Goal: Information Seeking & Learning: Learn about a topic

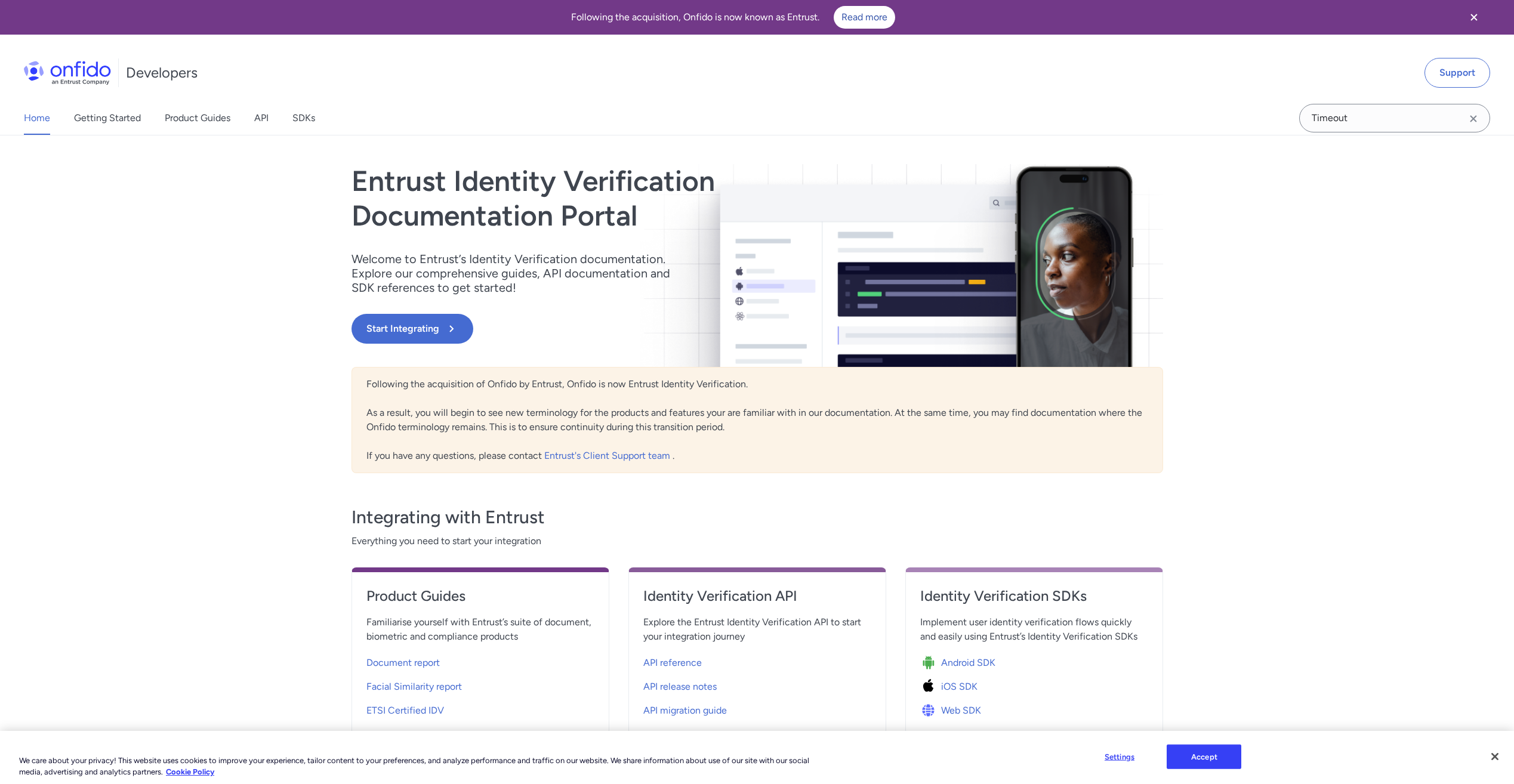
click at [248, 117] on div "Home Getting Started Product Guides API SDKs" at bounding box center [181, 118] width 363 height 33
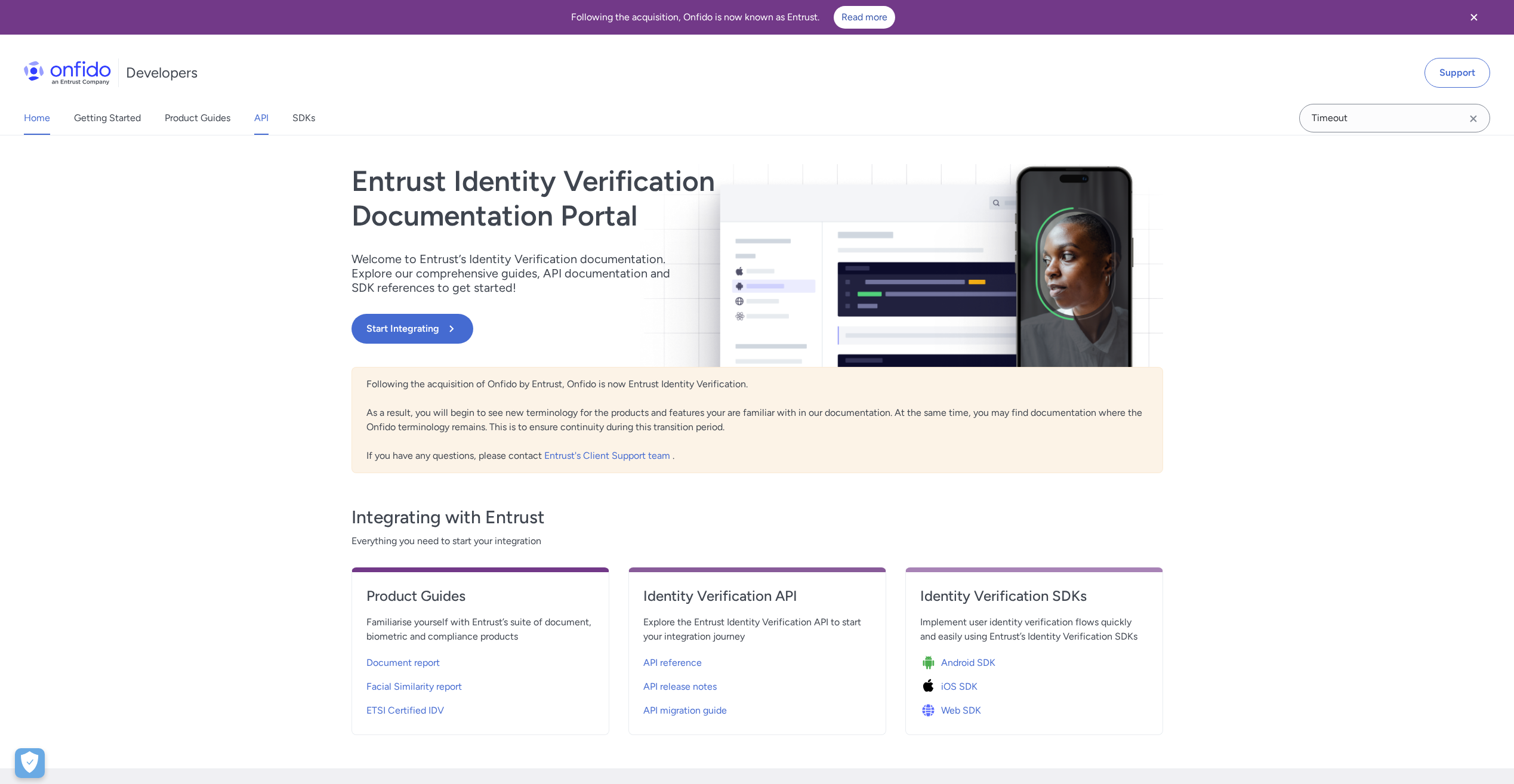
click at [263, 116] on link "API" at bounding box center [261, 118] width 15 height 33
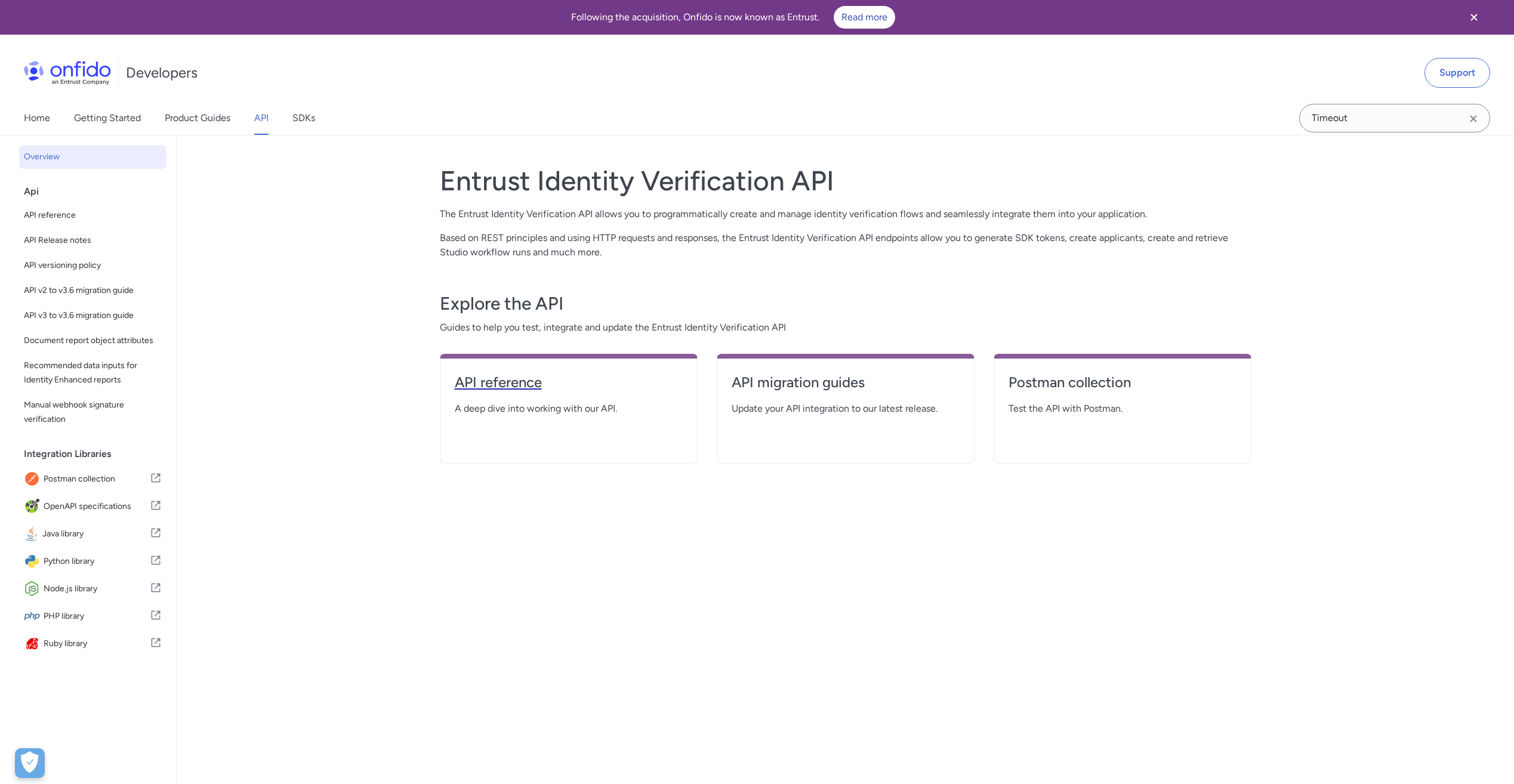
click at [558, 386] on h4 "API reference" at bounding box center [569, 382] width 228 height 19
select select "http"
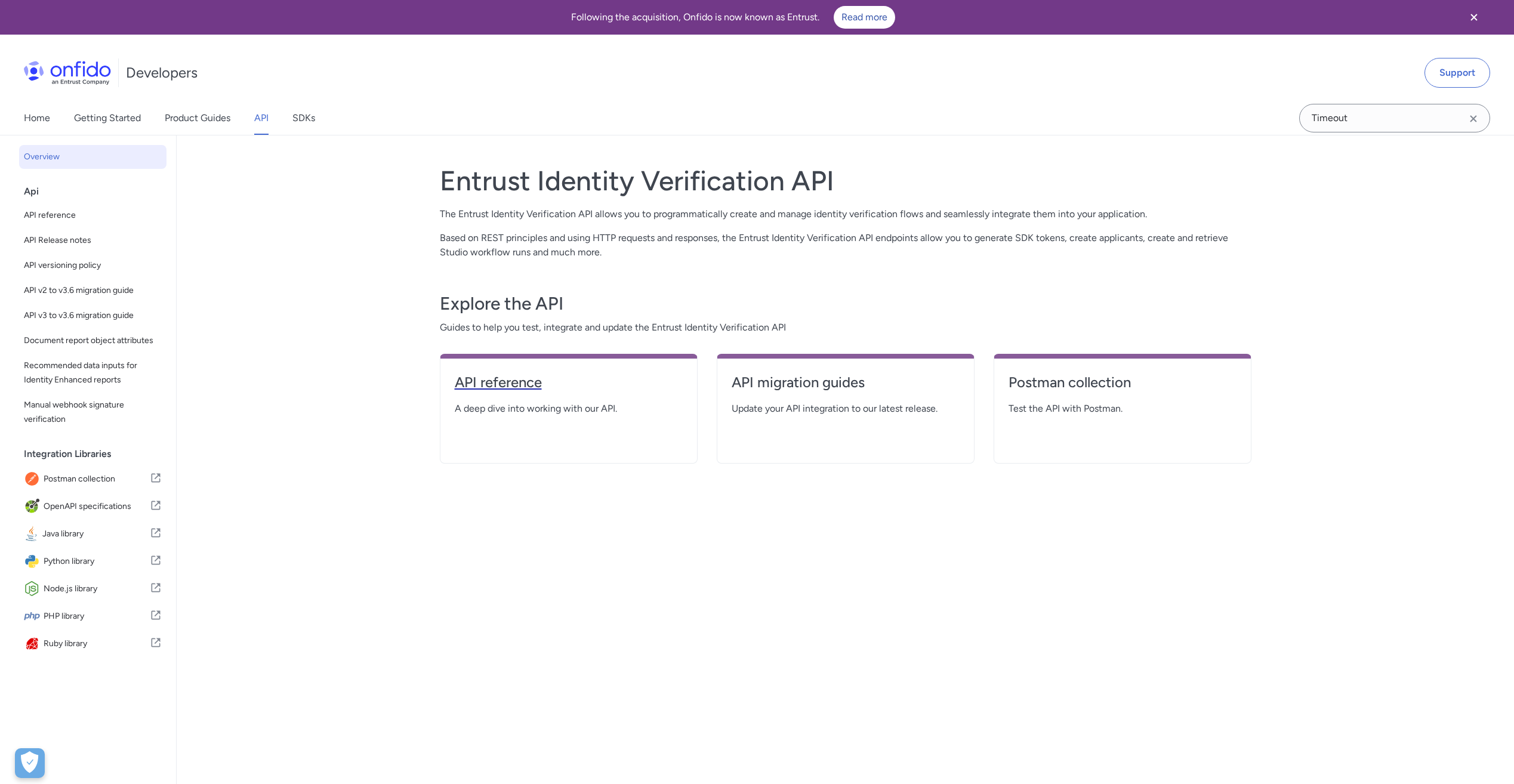
select select "http"
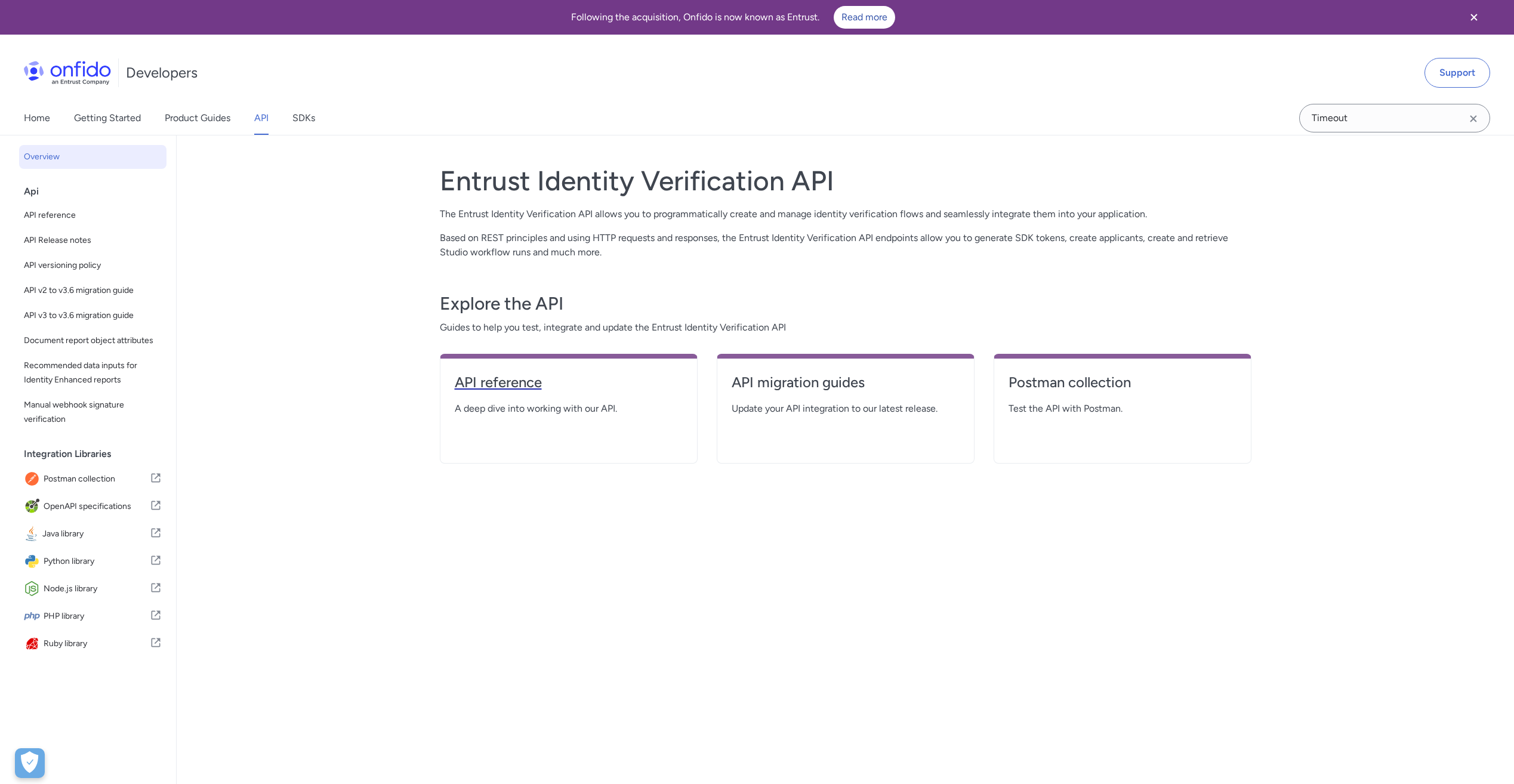
select select "http"
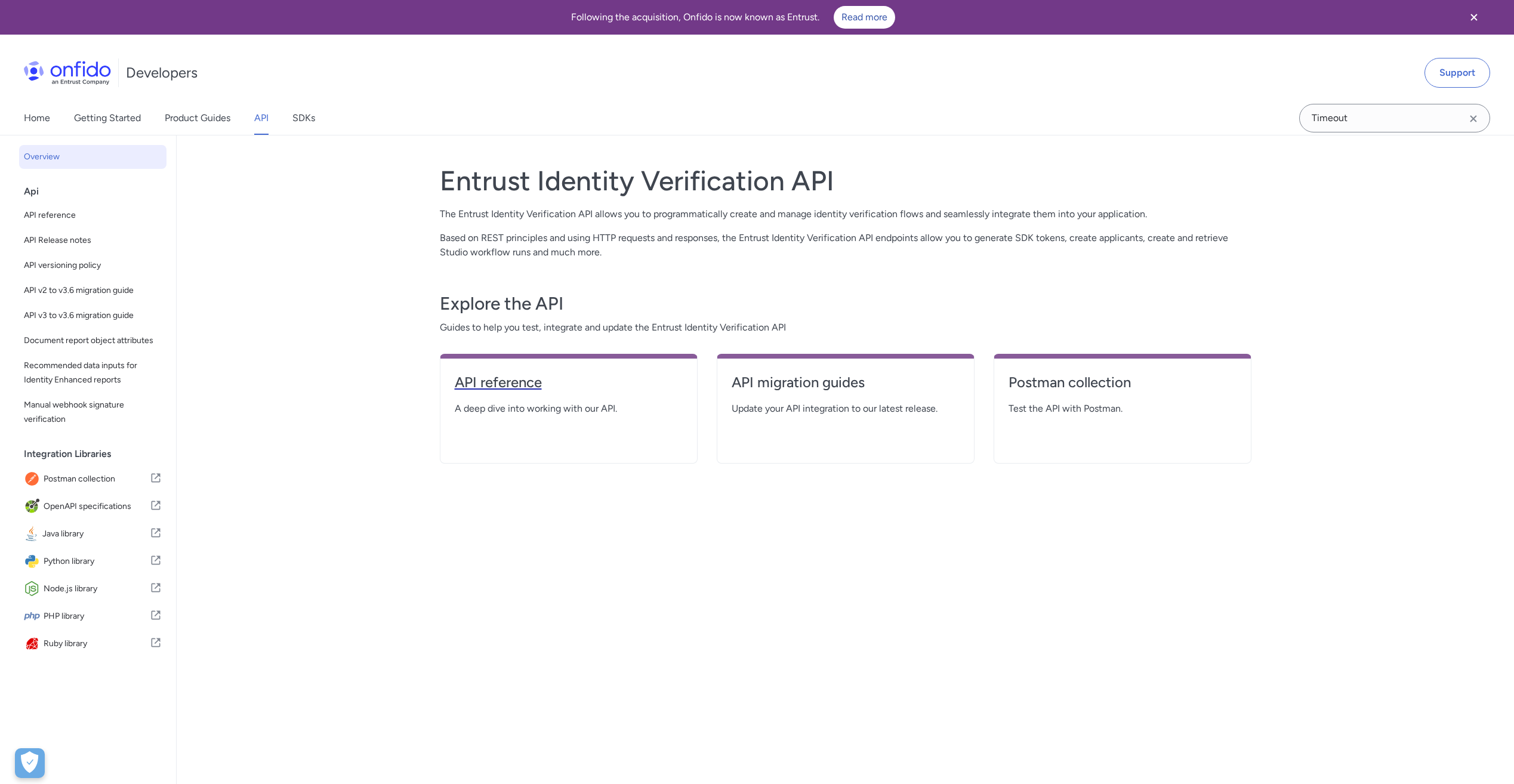
select select "http"
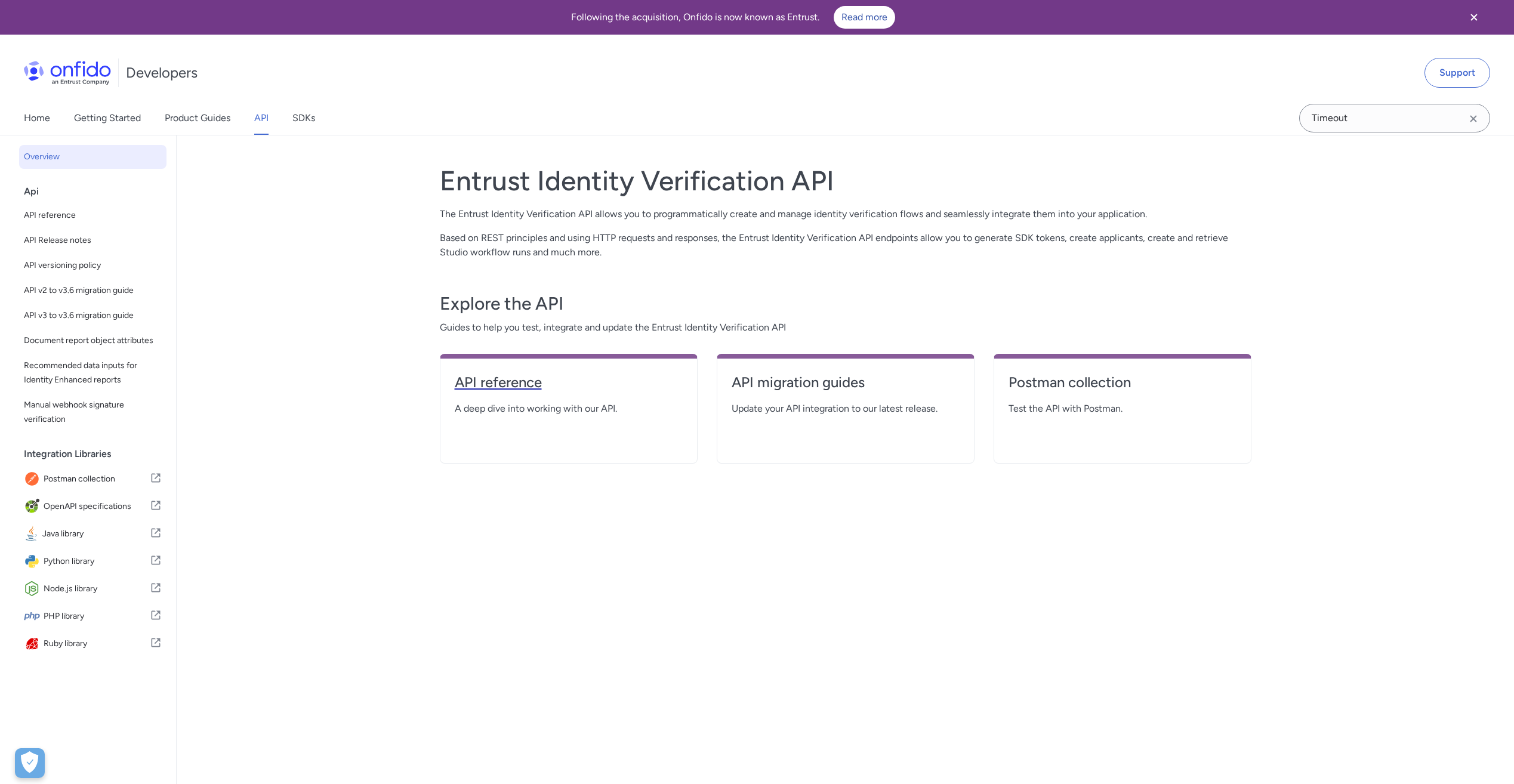
select select "http"
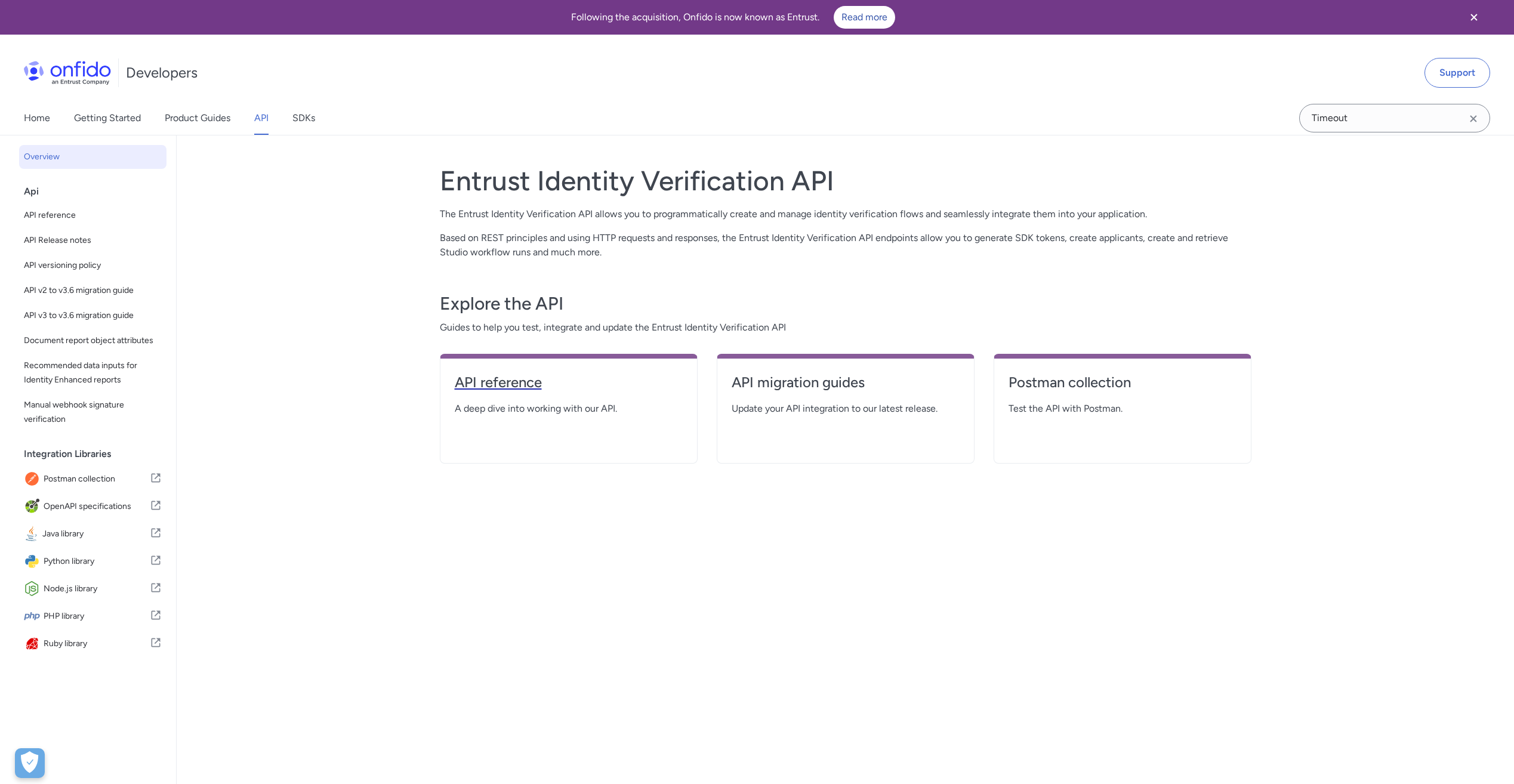
select select "http"
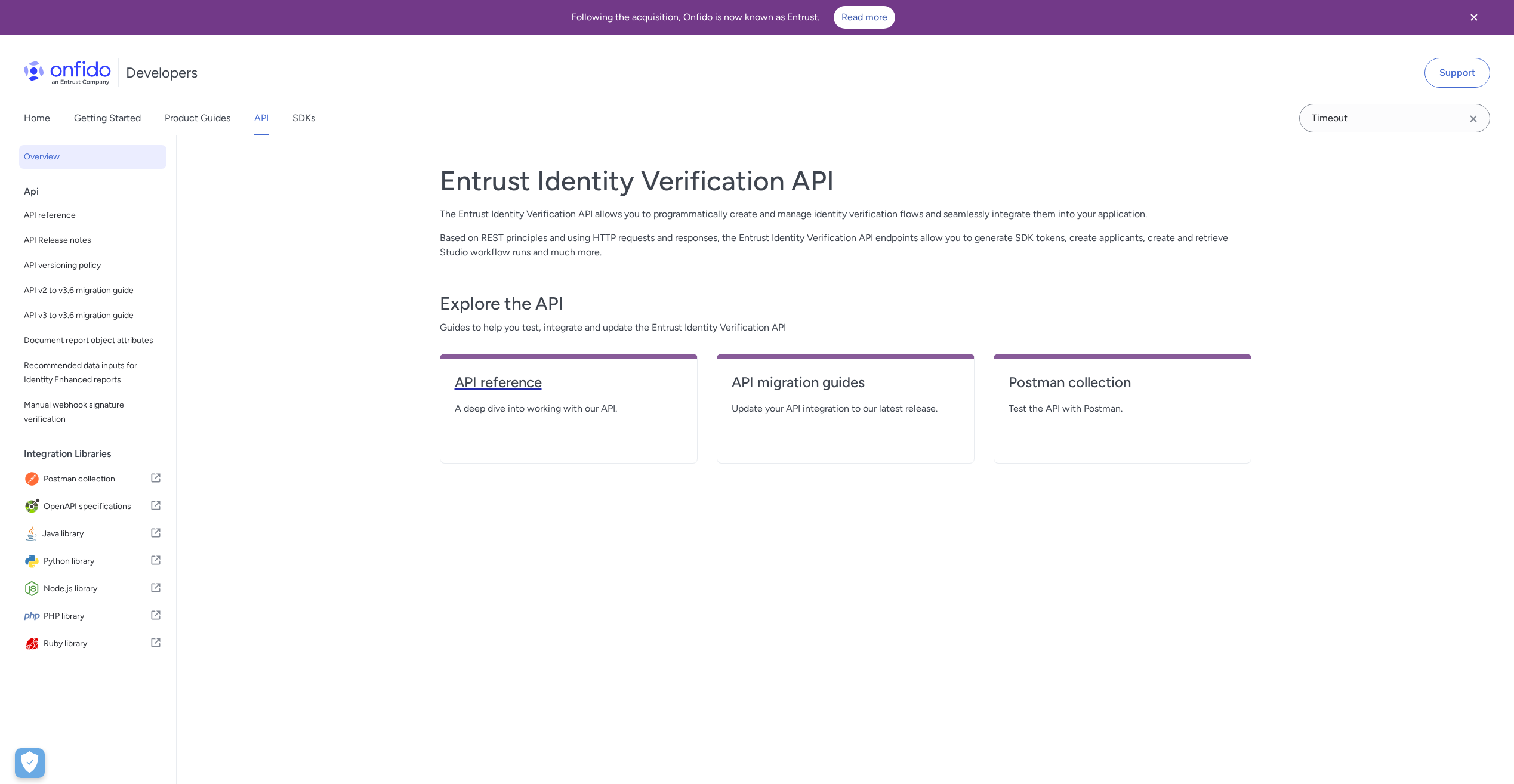
select select "http"
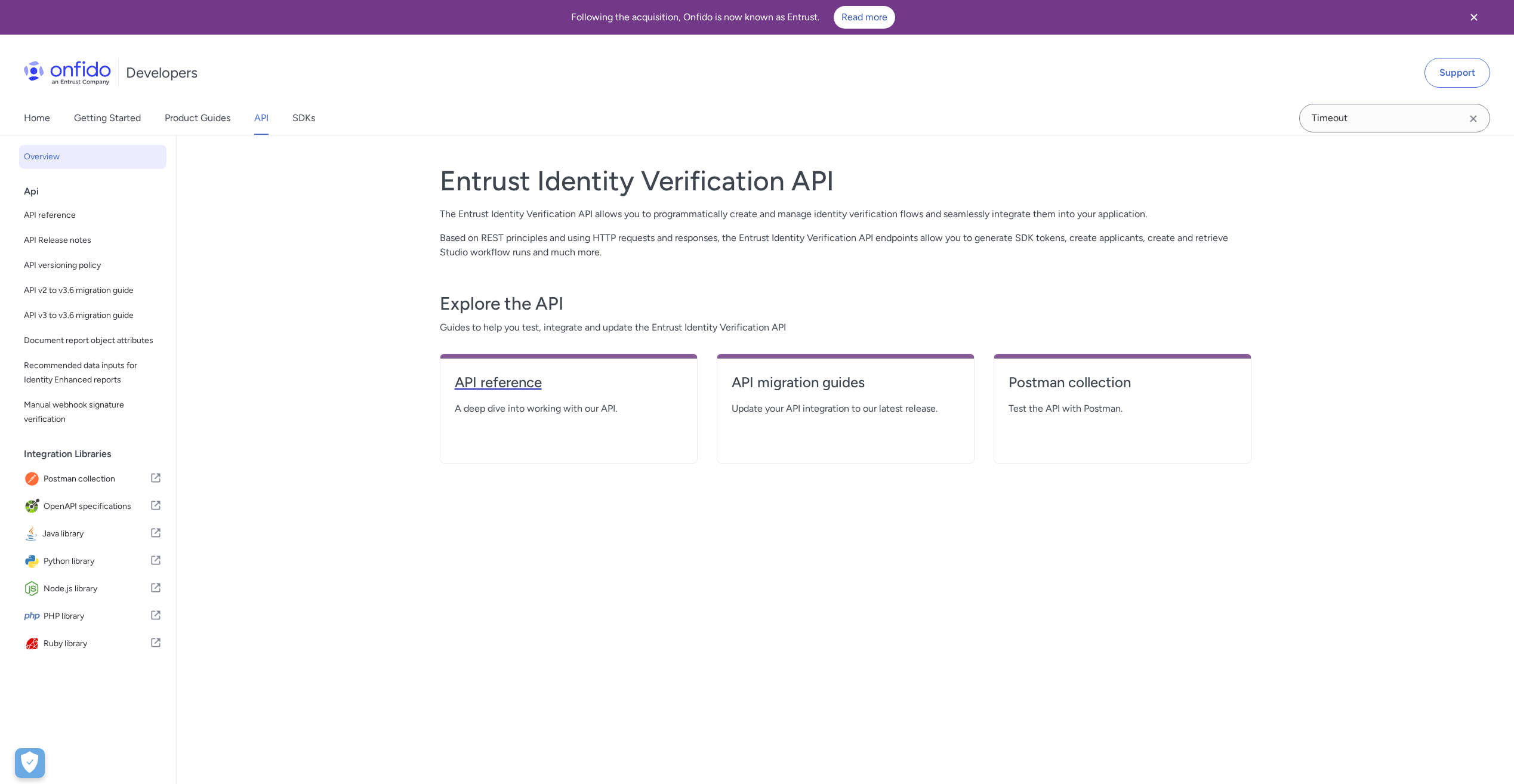
select select "http"
